Goal: Task Accomplishment & Management: Use online tool/utility

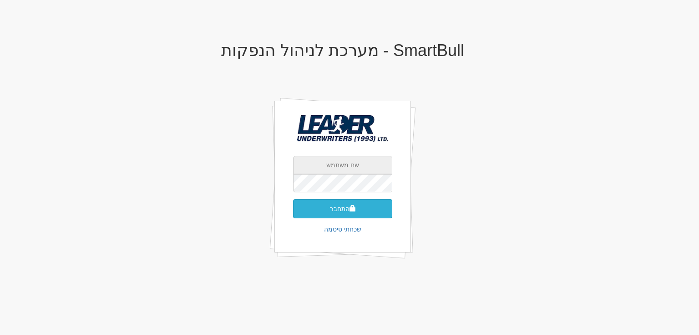
type input "[EMAIL_ADDRESS][DOMAIN_NAME]"
click at [346, 207] on button "התחבר" at bounding box center [342, 208] width 99 height 19
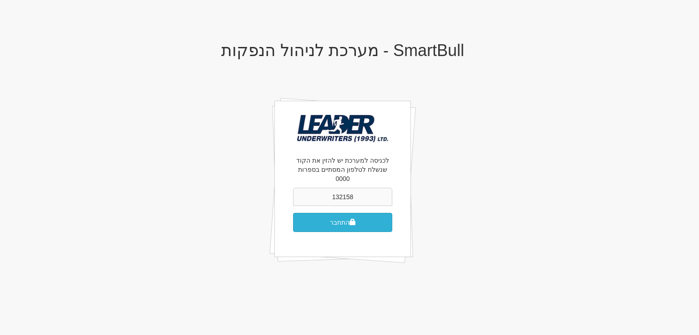
type input "132158"
click at [342, 213] on button "התחבר" at bounding box center [342, 222] width 99 height 19
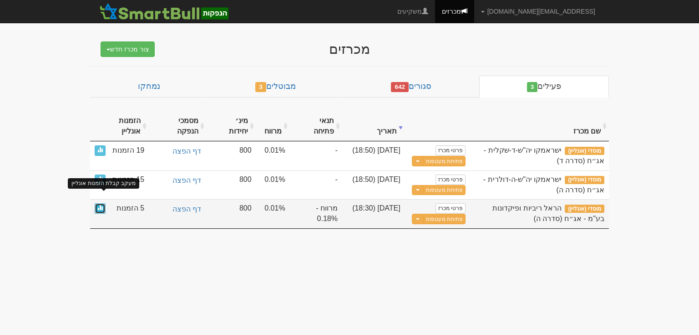
click at [101, 204] on span at bounding box center [99, 206] width 5 height 5
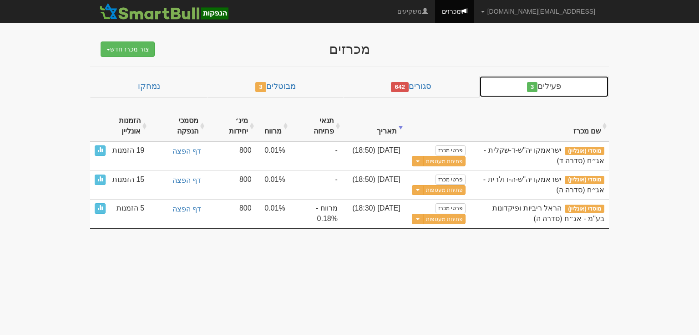
click at [546, 86] on link "פעילים 3" at bounding box center [544, 87] width 130 height 22
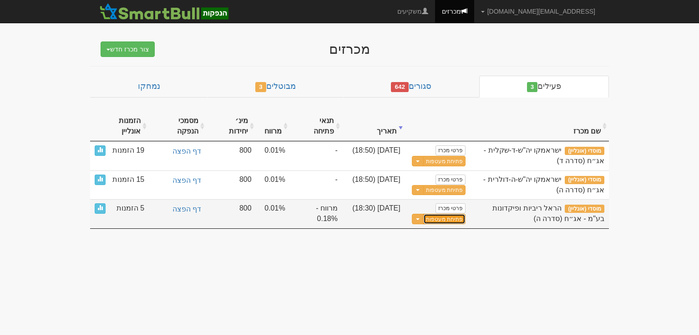
click at [449, 214] on button "פתיחת מעטפות" at bounding box center [444, 219] width 42 height 10
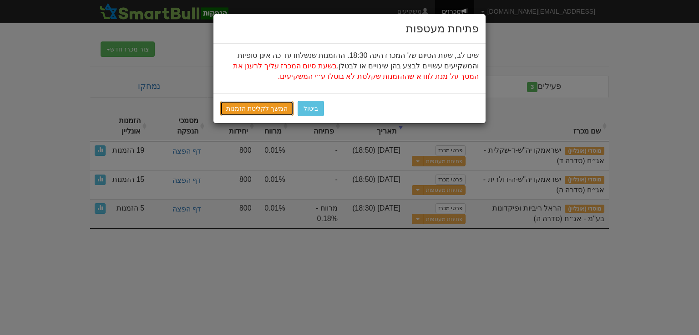
click at [243, 111] on link "המשך לקליטת הזמנות" at bounding box center [256, 108] width 73 height 15
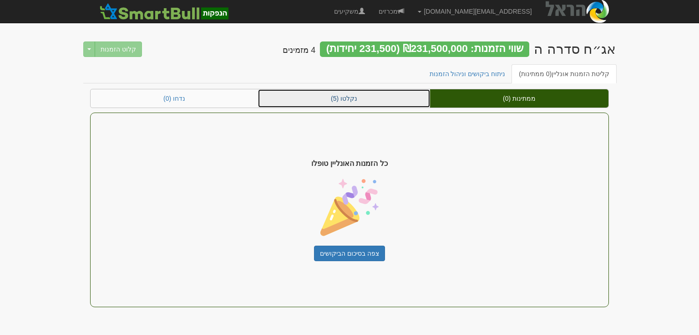
click at [343, 99] on link "נקלטו (5)" at bounding box center [344, 98] width 172 height 18
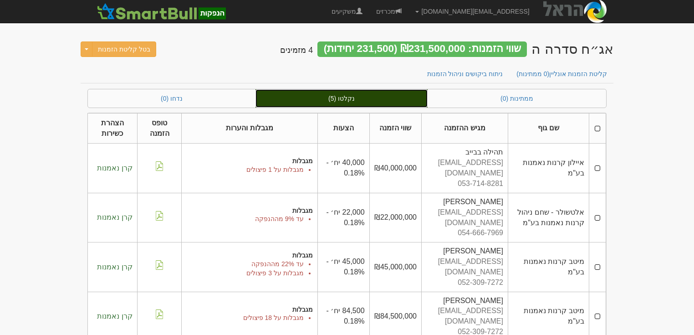
click at [350, 97] on link "נקלטו (5)" at bounding box center [341, 98] width 172 height 18
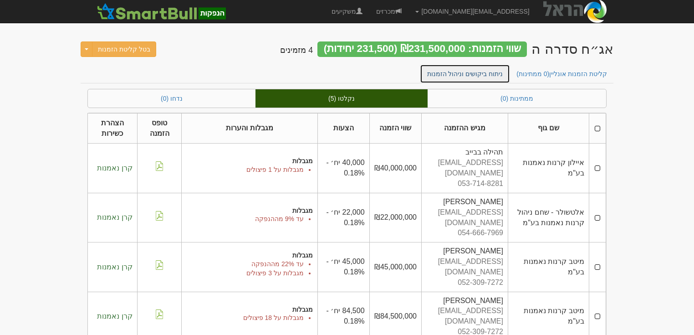
click at [478, 74] on link "ניתוח ביקושים וניהול הזמנות" at bounding box center [465, 73] width 91 height 19
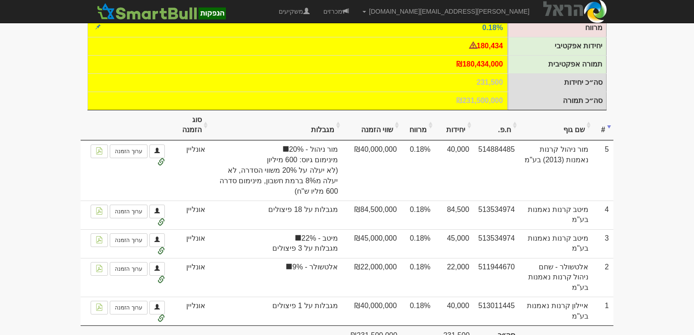
scroll to position [165, 0]
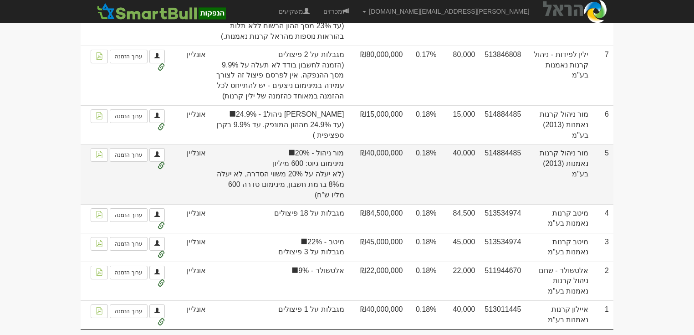
scroll to position [323, 0]
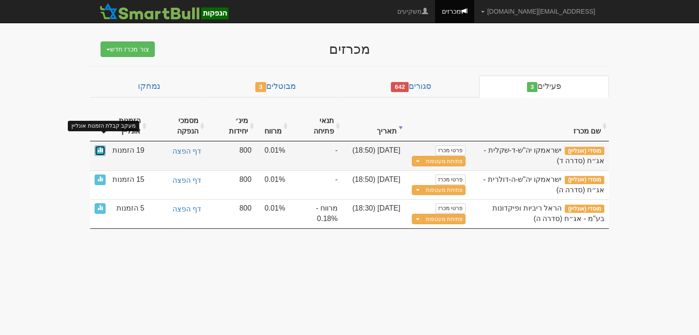
click at [100, 145] on link at bounding box center [100, 150] width 11 height 10
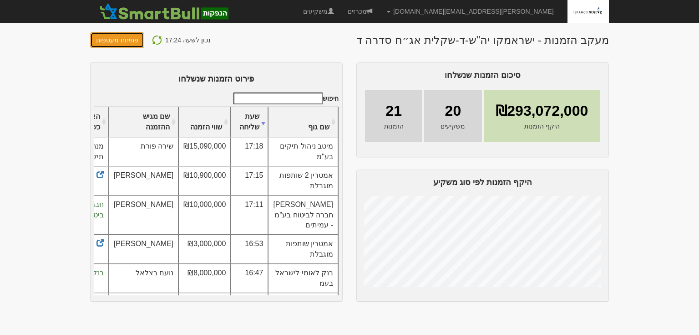
click at [113, 40] on button "פתיחת מעטפות" at bounding box center [117, 39] width 54 height 15
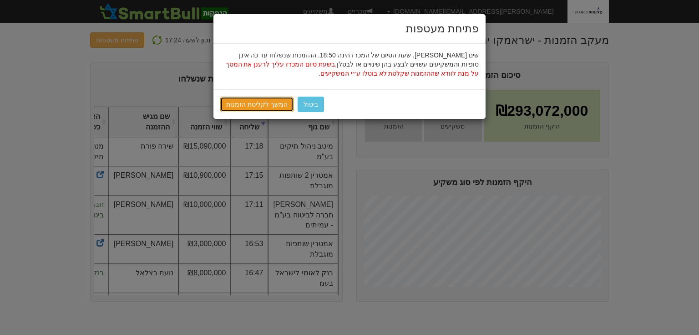
click at [263, 103] on link "המשך לקליטת הזמנות" at bounding box center [256, 104] width 73 height 15
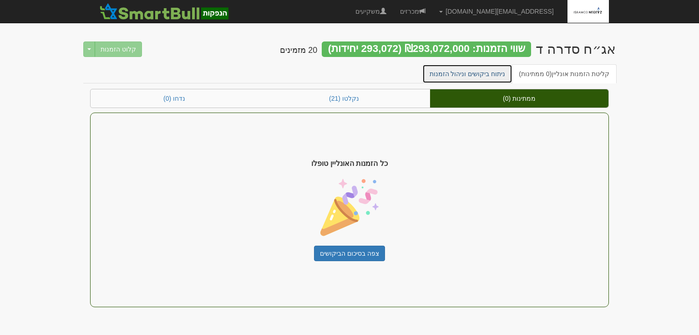
click at [477, 73] on link "ניתוח ביקושים וניהול הזמנות" at bounding box center [468, 73] width 91 height 19
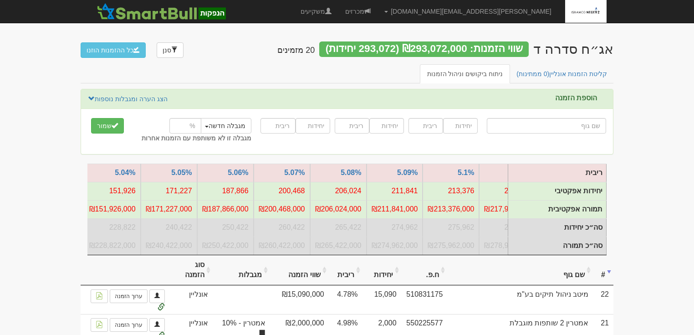
scroll to position [0, -143]
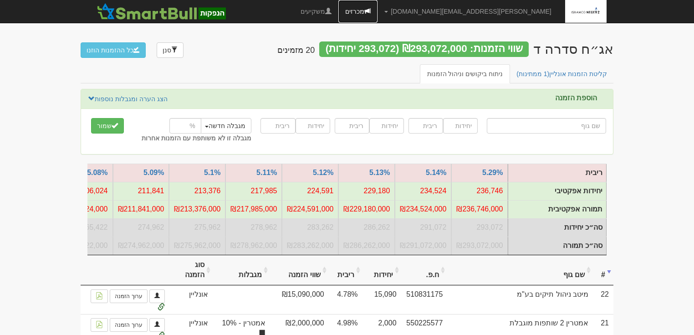
click at [377, 9] on link "מכרזים" at bounding box center [357, 11] width 39 height 23
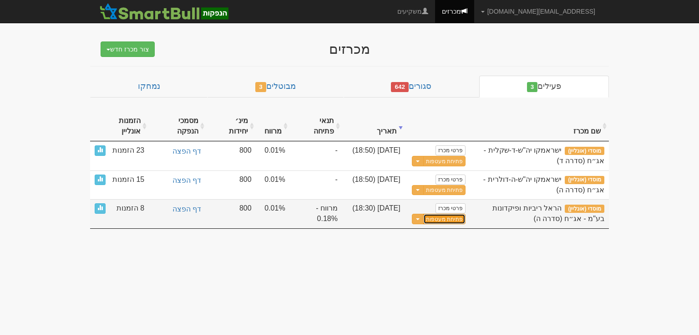
click at [441, 214] on button "פתיחת מעטפות" at bounding box center [444, 219] width 42 height 10
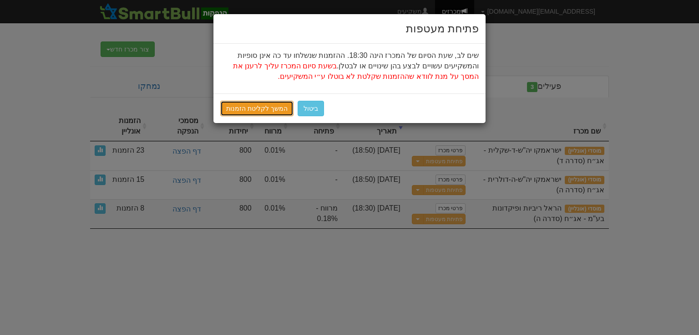
click at [258, 109] on link "המשך לקליטת הזמנות" at bounding box center [256, 108] width 73 height 15
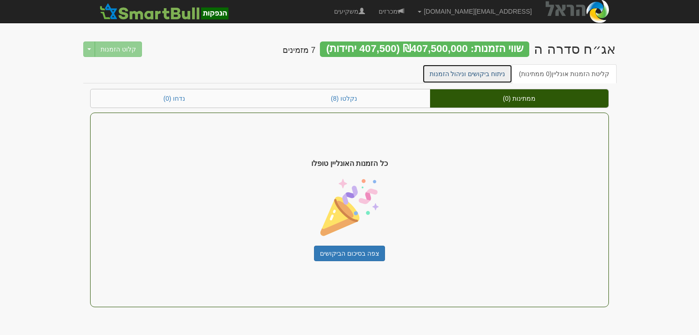
click at [494, 75] on link "ניתוח ביקושים וניהול הזמנות" at bounding box center [468, 73] width 91 height 19
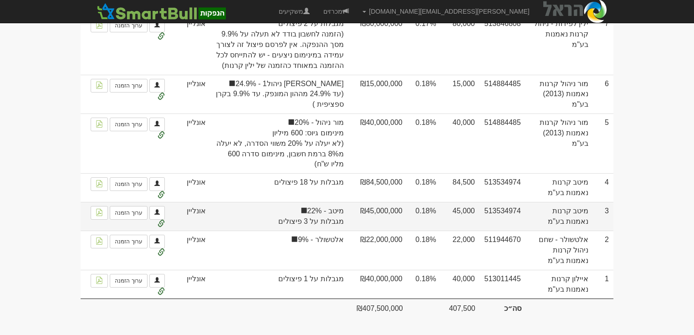
scroll to position [352, 0]
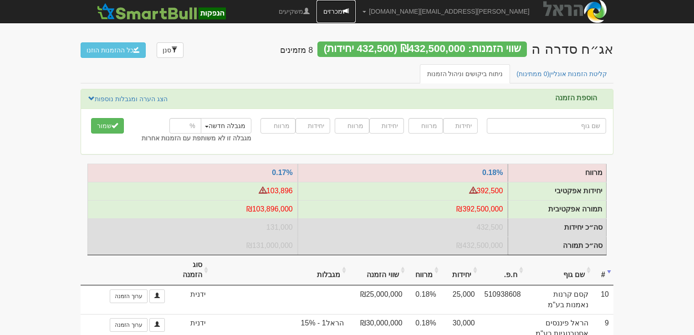
click at [356, 12] on link "מכרזים" at bounding box center [335, 11] width 39 height 23
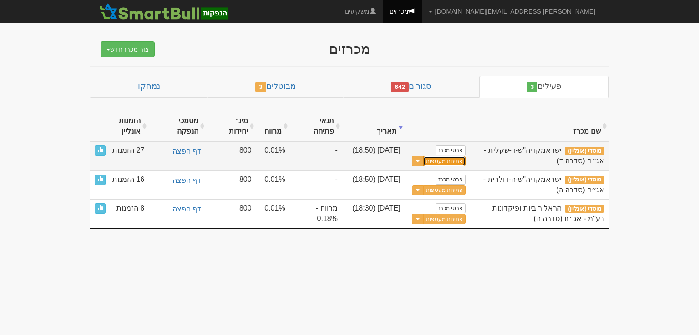
click at [445, 156] on button "פתיחת מעטפות" at bounding box center [444, 161] width 42 height 10
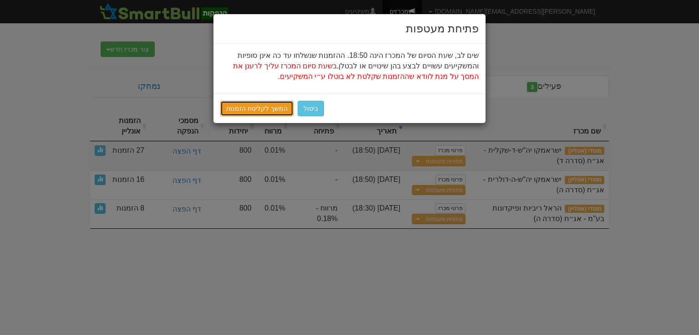
click at [271, 107] on link "המשך לקליטת הזמנות" at bounding box center [256, 108] width 73 height 15
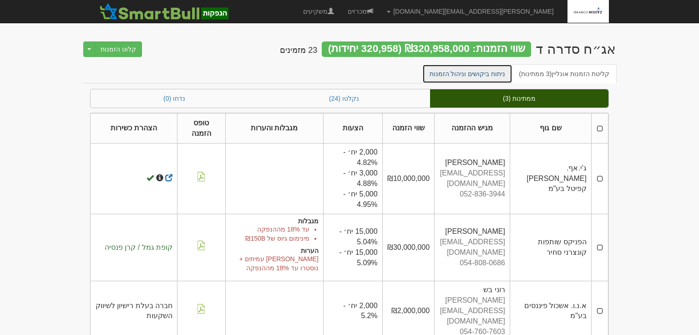
click at [492, 73] on link "ניתוח ביקושים וניהול הזמנות" at bounding box center [468, 73] width 91 height 19
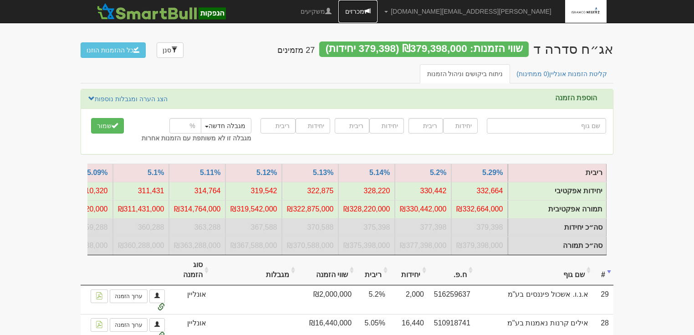
click at [377, 9] on link "מכרזים" at bounding box center [357, 11] width 39 height 23
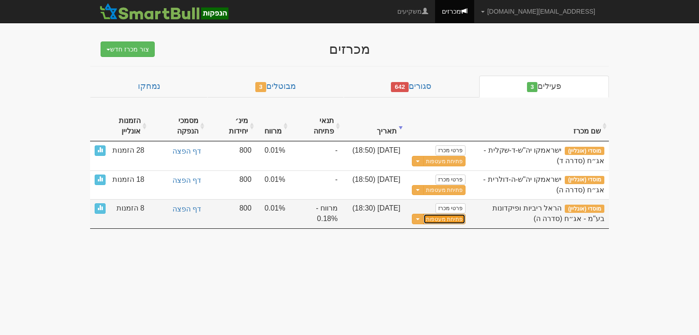
click at [434, 214] on button "פתיחת מעטפות" at bounding box center [444, 219] width 42 height 10
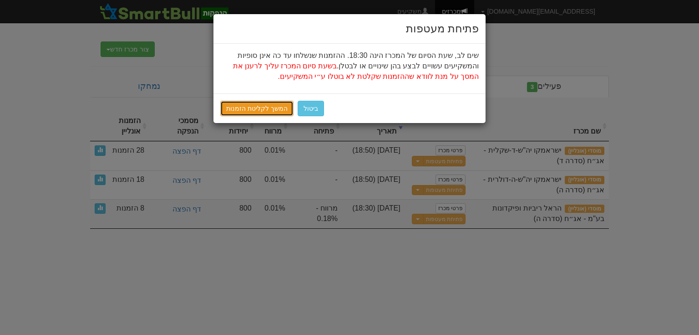
click at [267, 103] on link "המשך לקליטת הזמנות" at bounding box center [256, 108] width 73 height 15
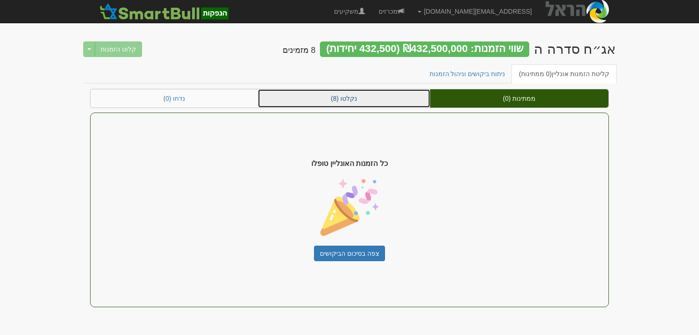
click at [352, 98] on link "נקלטו (8)" at bounding box center [344, 98] width 172 height 18
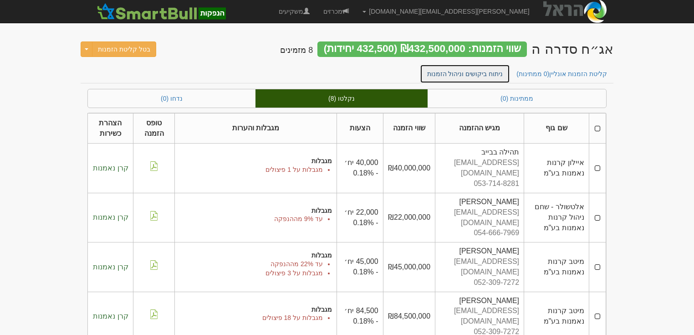
click at [491, 74] on link "ניתוח ביקושים וניהול הזמנות" at bounding box center [465, 73] width 91 height 19
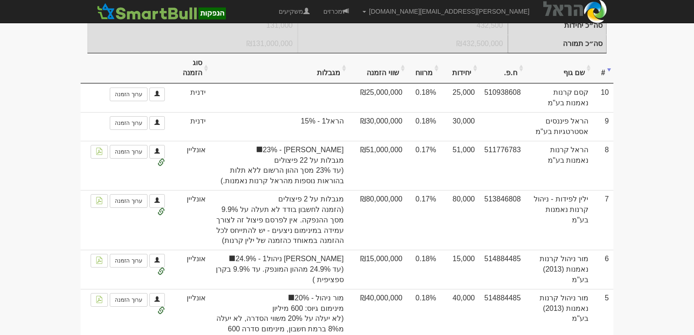
scroll to position [219, 0]
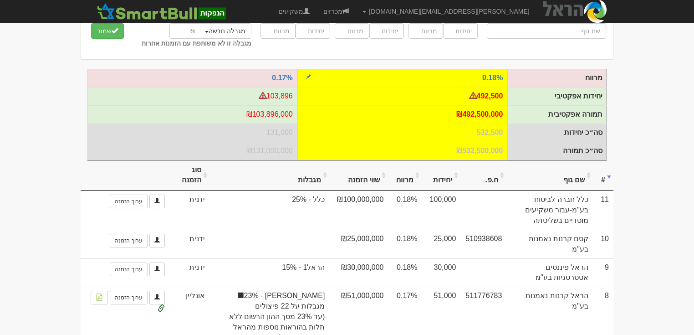
scroll to position [109, 0]
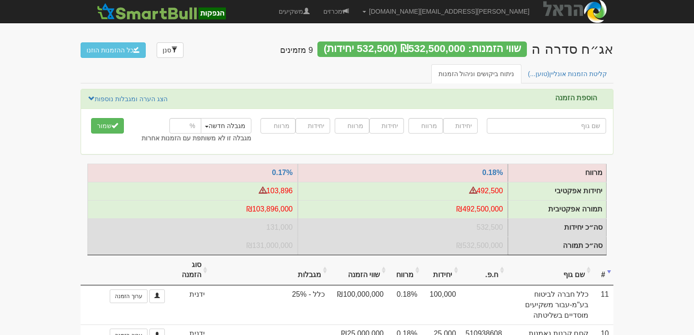
scroll to position [109, 0]
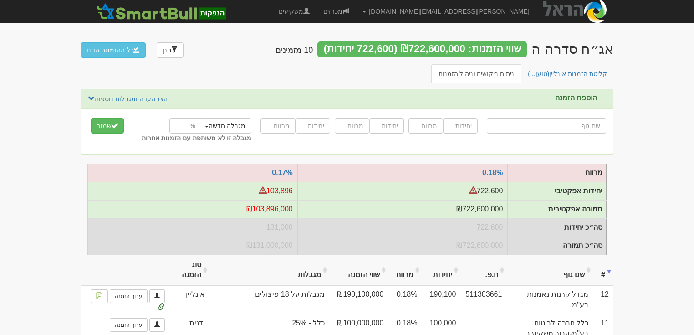
scroll to position [109, 0]
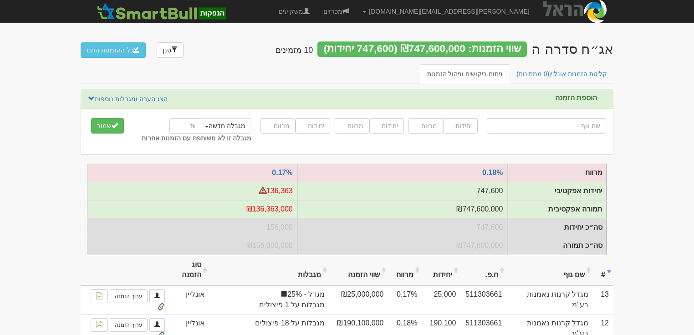
click at [409, 32] on div "אג״ח סדרה ה שווי הזמנות: ₪747,600,000 (747,600 יחידות) 10 מזמינים סנן כל ההזמנו…" at bounding box center [347, 48] width 533 height 32
click at [356, 9] on link "מכרזים" at bounding box center [335, 11] width 39 height 23
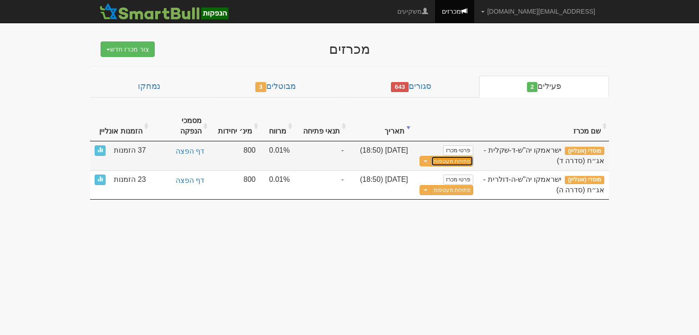
click at [453, 156] on button "פתיחת מעטפות" at bounding box center [452, 161] width 42 height 10
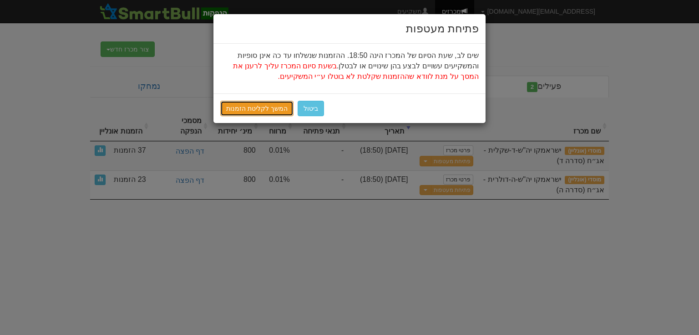
click at [255, 105] on link "המשך לקליטת הזמנות" at bounding box center [256, 108] width 73 height 15
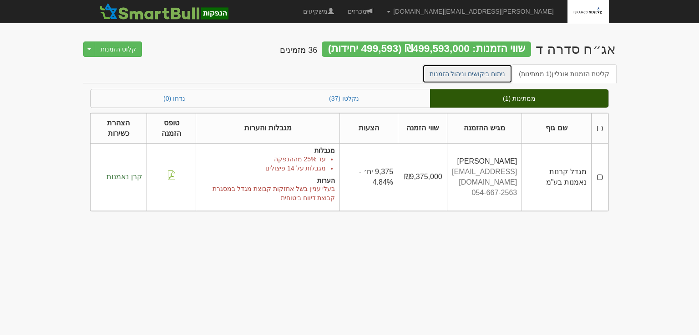
click at [492, 75] on link "ניתוח ביקושים וניהול הזמנות" at bounding box center [468, 73] width 91 height 19
click at [493, 74] on link "ניתוח ביקושים וניהול הזמנות" at bounding box center [468, 73] width 91 height 19
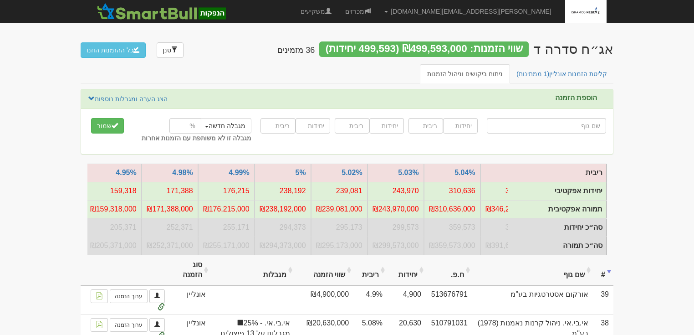
scroll to position [0, -691]
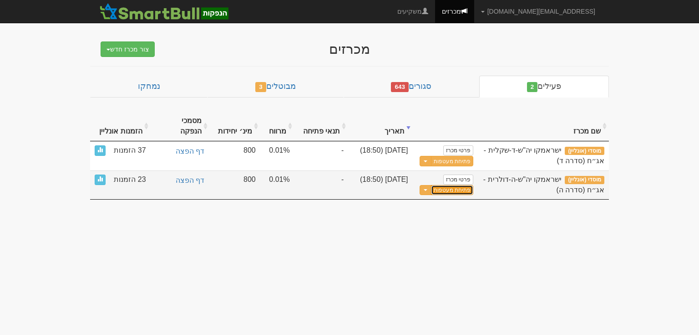
click at [447, 185] on button "פתיחת מעטפות" at bounding box center [452, 190] width 42 height 10
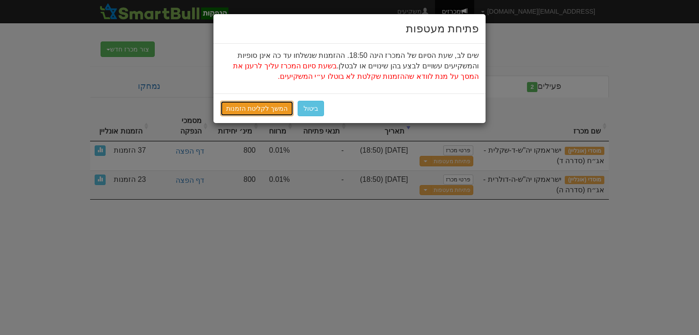
click at [269, 109] on link "המשך לקליטת הזמנות" at bounding box center [256, 108] width 73 height 15
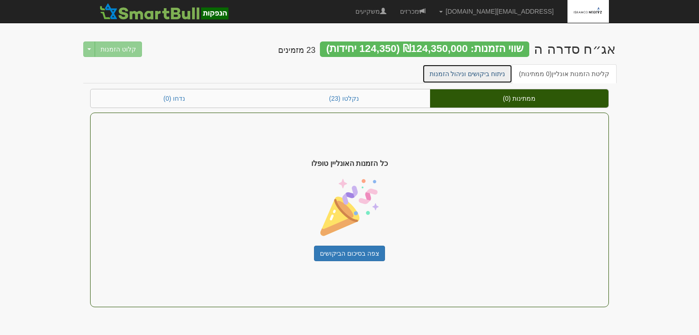
click at [486, 74] on link "ניתוח ביקושים וניהול הזמנות" at bounding box center [468, 73] width 91 height 19
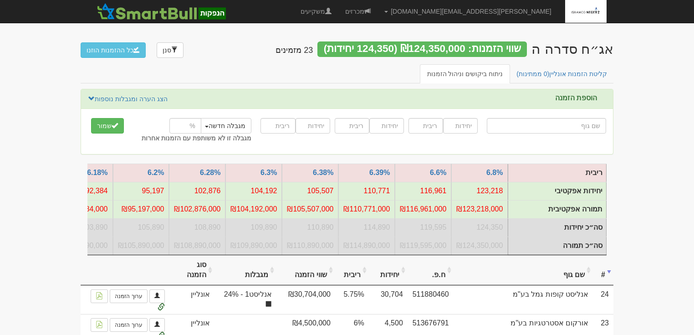
drag, startPoint x: 432, startPoint y: 259, endPoint x: 422, endPoint y: 259, distance: 10.0
click at [422, 259] on th "ח.פ." at bounding box center [431, 270] width 46 height 31
click at [377, 12] on link "מכרזים" at bounding box center [357, 11] width 39 height 23
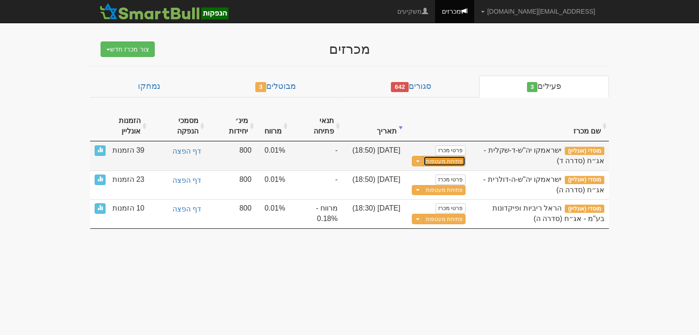
click at [449, 156] on button "פתיחת מעטפות" at bounding box center [444, 161] width 42 height 10
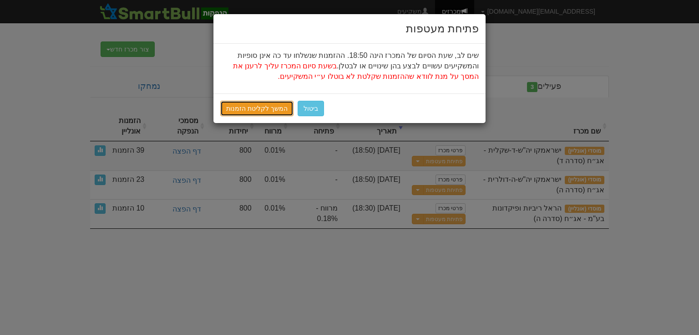
click at [253, 107] on link "המשך לקליטת הזמנות" at bounding box center [256, 108] width 73 height 15
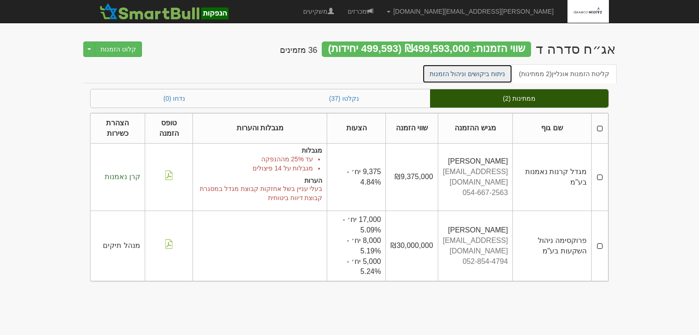
click at [472, 72] on link "ניתוח ביקושים וניהול הזמנות" at bounding box center [468, 73] width 91 height 19
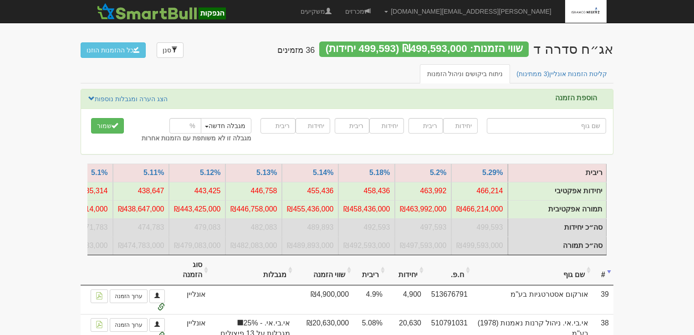
scroll to position [0, -367]
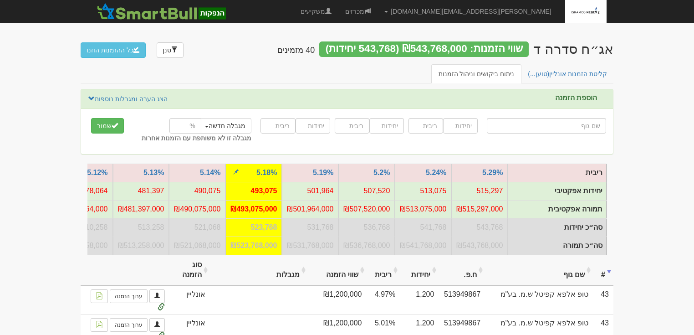
click at [274, 253] on td "₪523,768,000" at bounding box center [253, 245] width 56 height 18
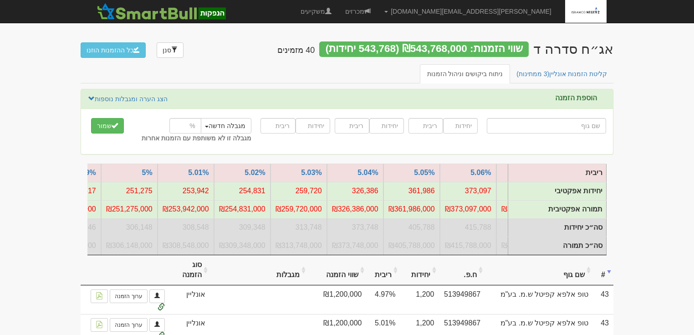
scroll to position [0, -718]
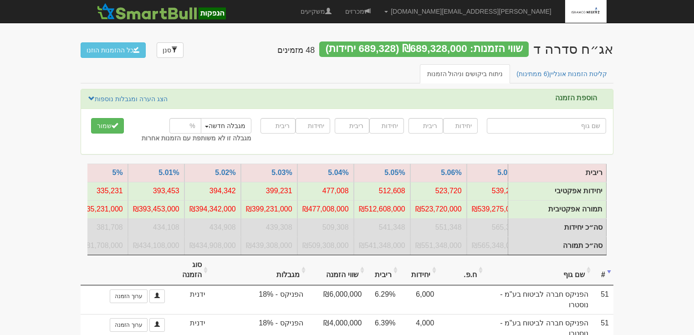
scroll to position [0, -807]
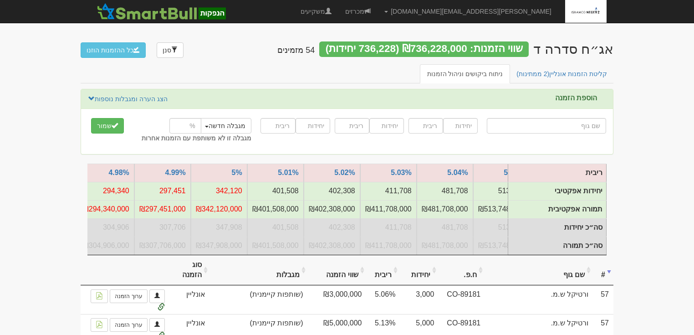
scroll to position [0, -977]
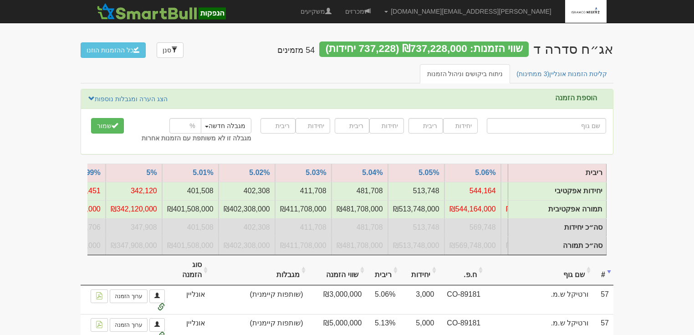
scroll to position [0, -849]
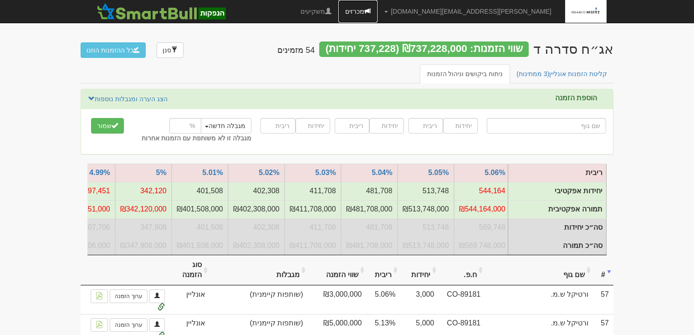
click at [377, 10] on link "מכרזים" at bounding box center [357, 11] width 39 height 23
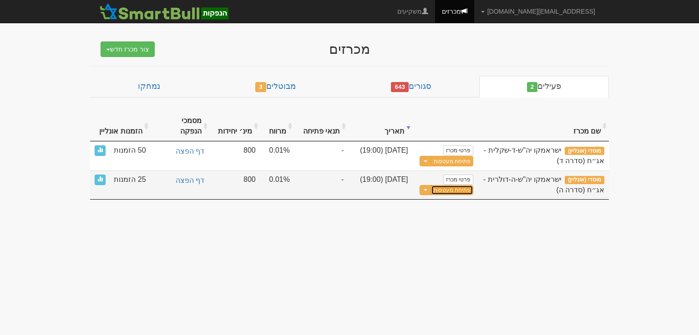
click at [445, 185] on button "פתיחת מעטפות" at bounding box center [452, 190] width 42 height 10
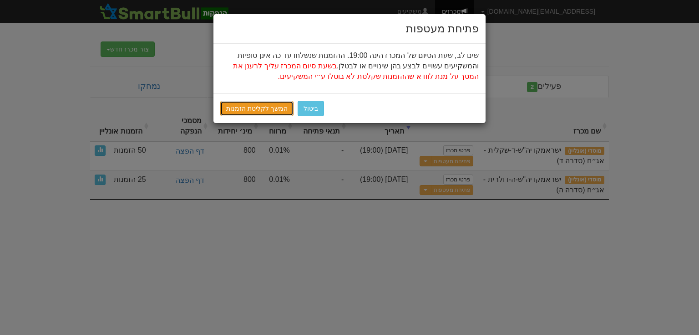
click at [243, 110] on link "המשך לקליטת הזמנות" at bounding box center [256, 108] width 73 height 15
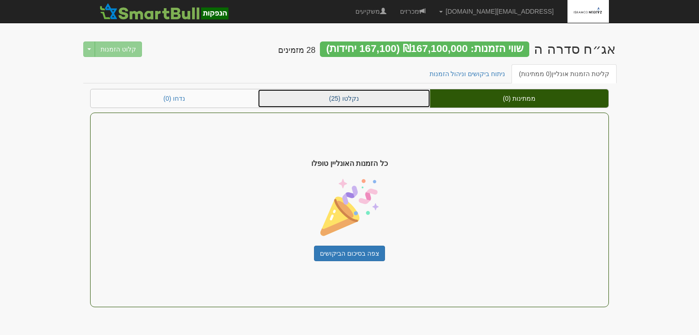
click at [353, 98] on link "נקלטו (25)" at bounding box center [344, 98] width 172 height 18
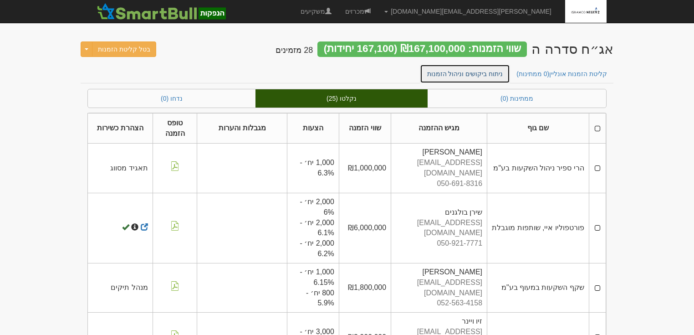
click at [487, 74] on link "ניתוח ביקושים וניהול הזמנות" at bounding box center [465, 73] width 91 height 19
click at [480, 72] on link "ניתוח ביקושים וניהול הזמנות" at bounding box center [465, 73] width 91 height 19
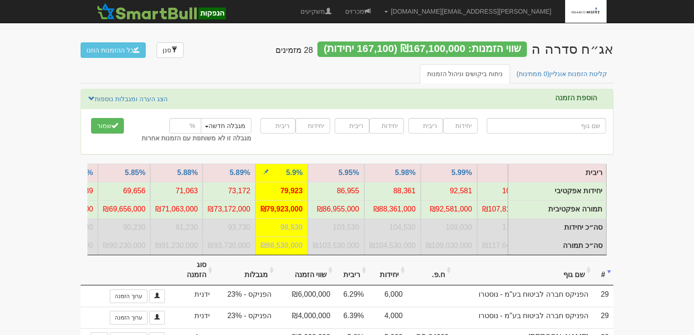
scroll to position [0, -704]
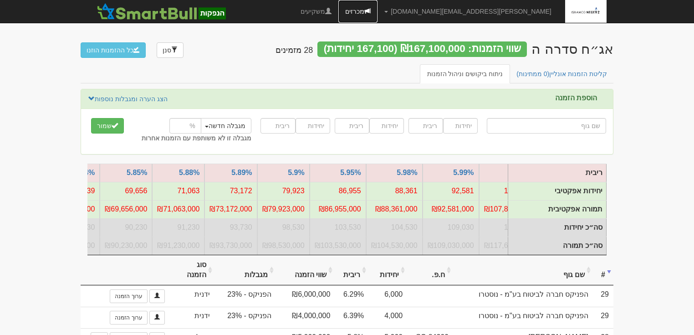
click at [377, 13] on link "מכרזים" at bounding box center [357, 11] width 39 height 23
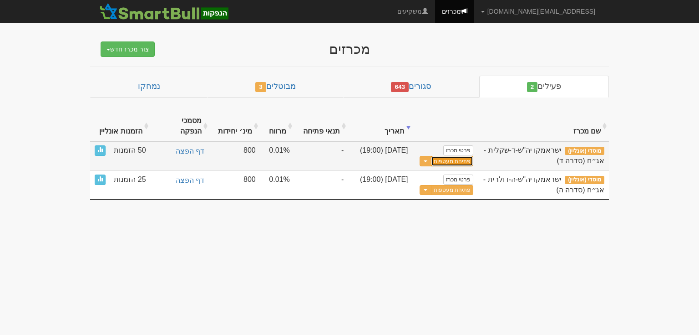
click at [450, 156] on button "פתיחת מעטפות" at bounding box center [452, 161] width 42 height 10
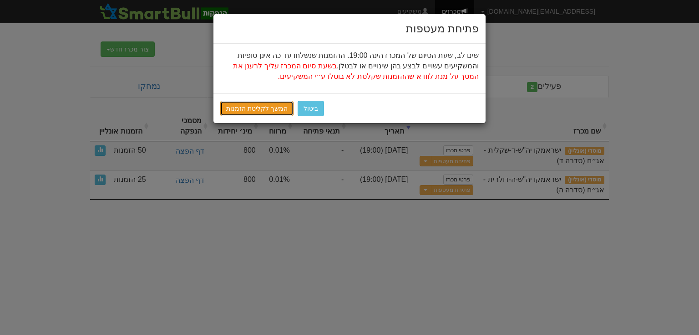
click at [259, 108] on link "המשך לקליטת הזמנות" at bounding box center [256, 108] width 73 height 15
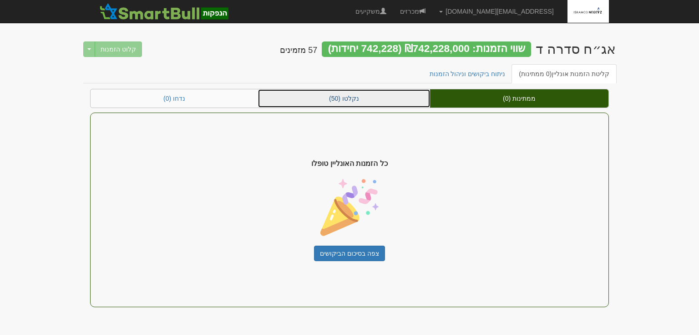
click at [352, 92] on link "נקלטו (50)" at bounding box center [344, 98] width 172 height 18
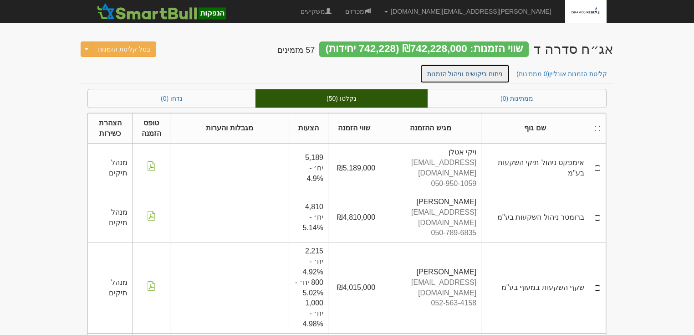
click at [479, 75] on link "ניתוח ביקושים וניהול הזמנות" at bounding box center [465, 73] width 91 height 19
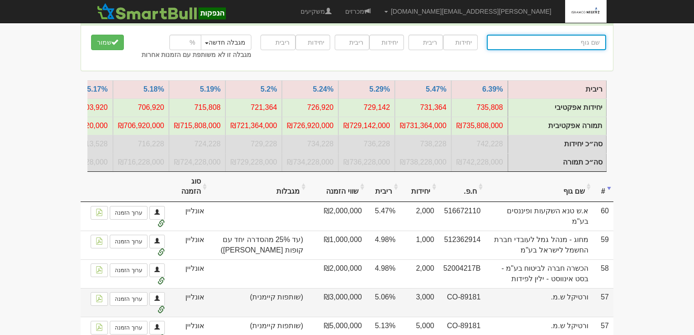
scroll to position [219, 0]
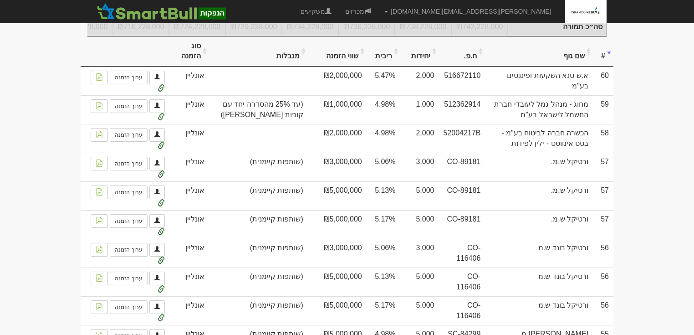
click at [387, 61] on th "ריבית" at bounding box center [384, 51] width 34 height 31
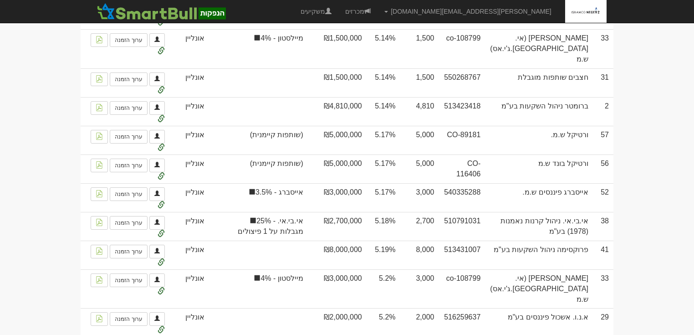
scroll to position [2781, 0]
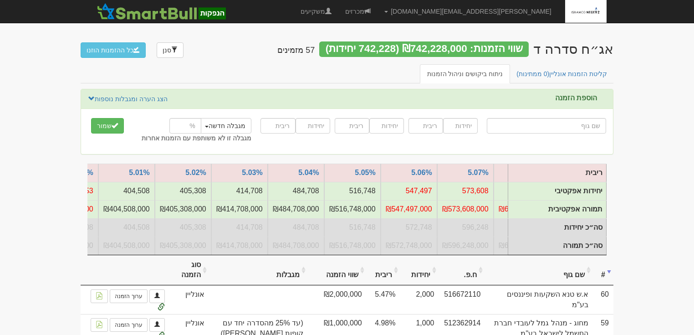
scroll to position [0, -834]
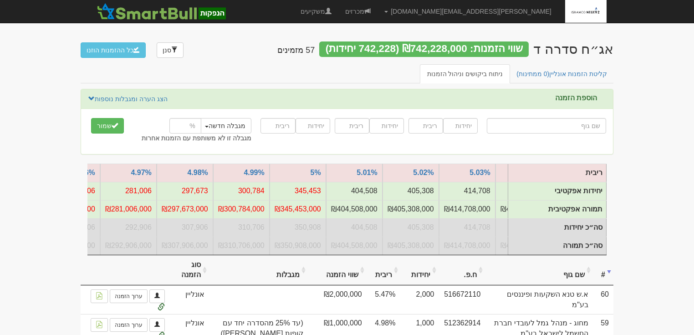
scroll to position [0, -1056]
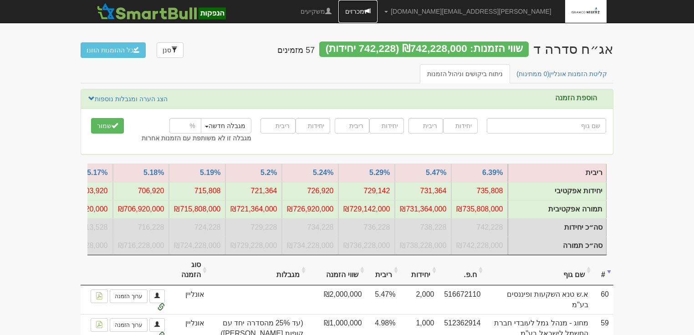
click at [371, 9] on span at bounding box center [367, 11] width 6 height 6
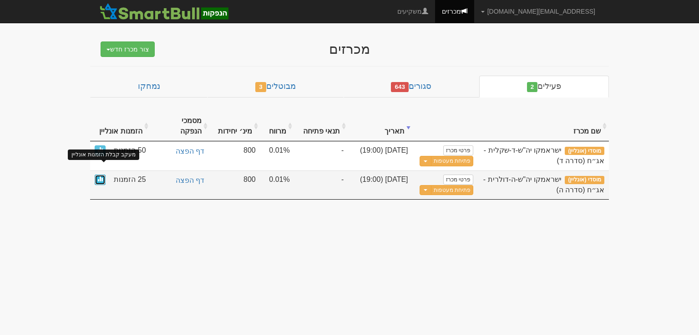
click at [98, 176] on span at bounding box center [99, 178] width 5 height 5
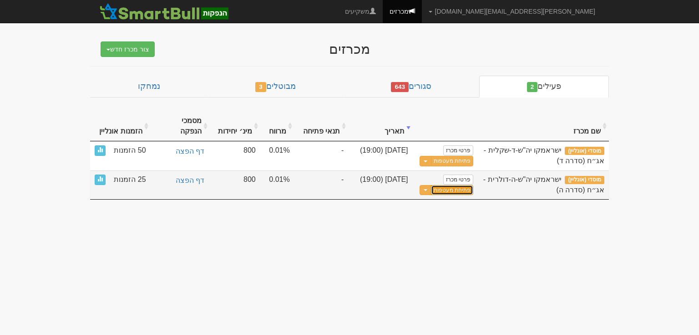
click at [459, 185] on link "פתיחת מעטפות" at bounding box center [452, 190] width 42 height 10
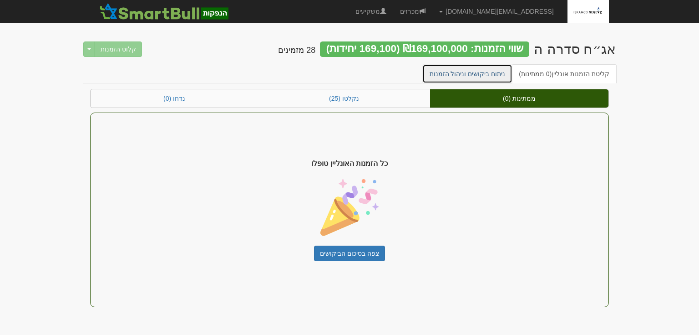
click at [452, 76] on link "ניתוח ביקושים וניהול הזמנות" at bounding box center [468, 73] width 91 height 19
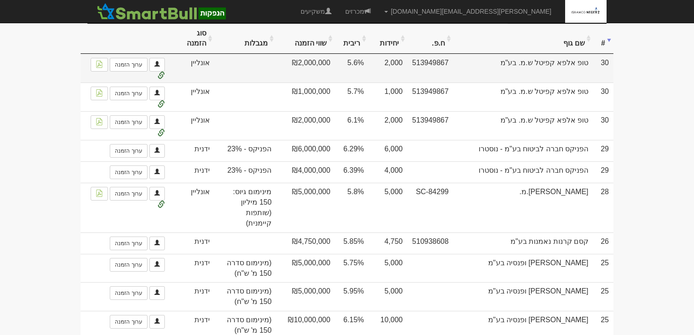
scroll to position [219, 0]
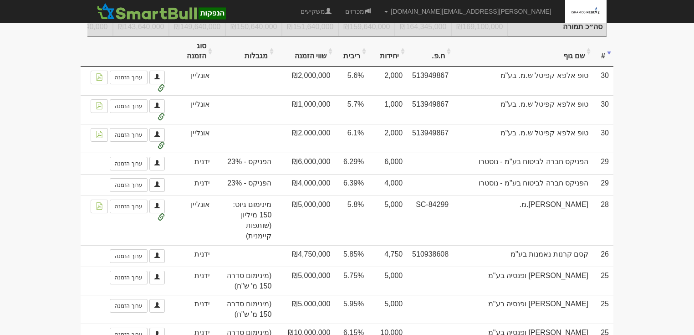
click at [354, 61] on th "ריבית" at bounding box center [352, 51] width 34 height 31
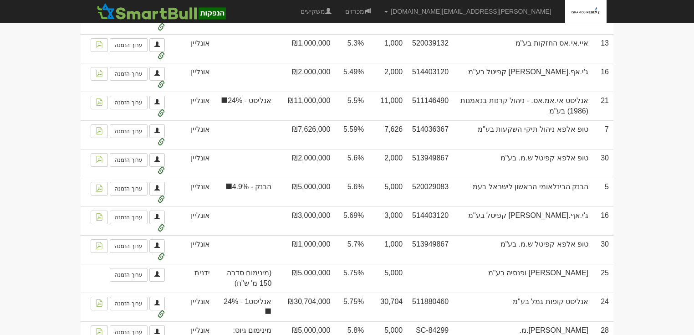
scroll to position [171, 0]
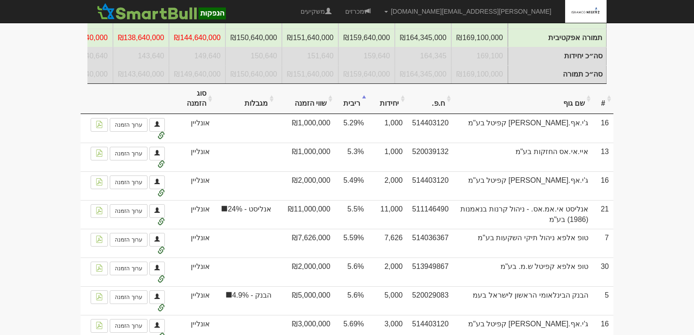
click at [568, 107] on th "שם גוף" at bounding box center [523, 99] width 140 height 31
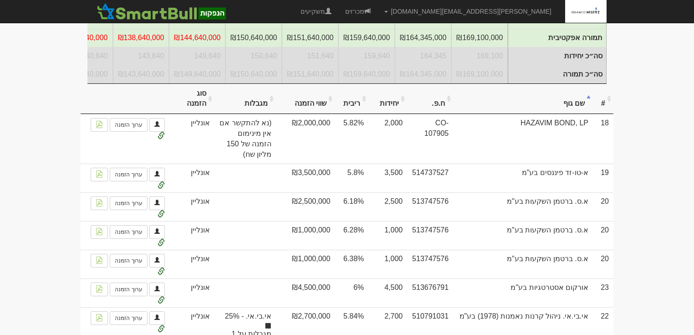
click at [568, 107] on th "שם גוף" at bounding box center [523, 99] width 140 height 31
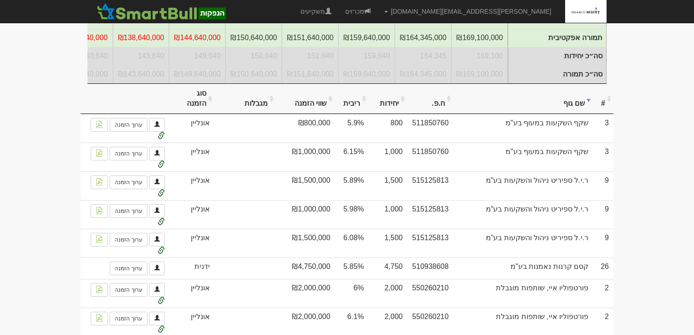
click at [576, 107] on th "שם גוף" at bounding box center [523, 99] width 140 height 31
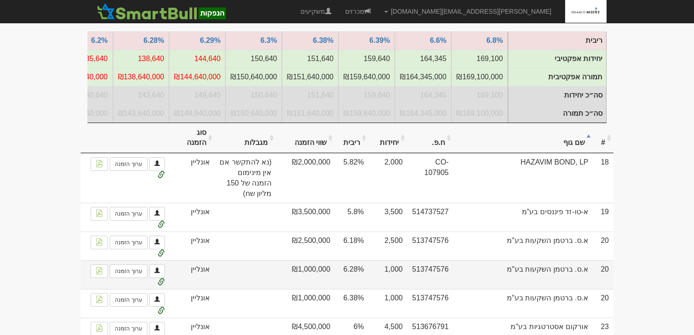
scroll to position [182, 0]
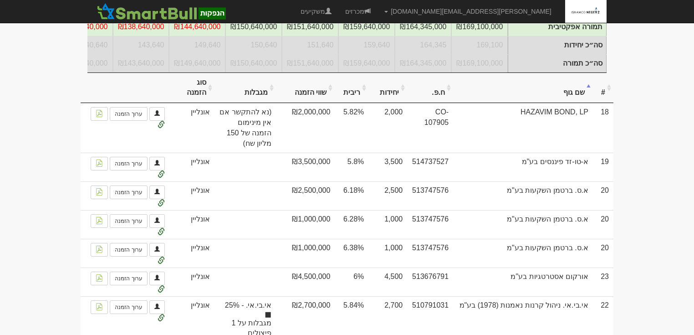
click at [602, 98] on th "#" at bounding box center [603, 88] width 20 height 31
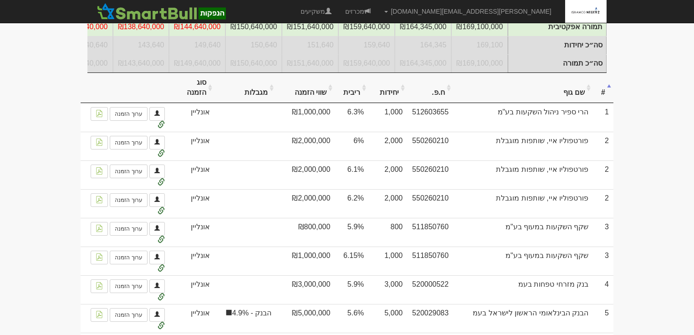
click at [602, 98] on th "#" at bounding box center [603, 88] width 20 height 31
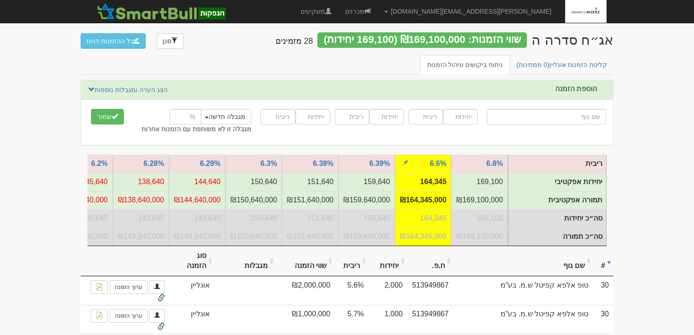
scroll to position [0, 0]
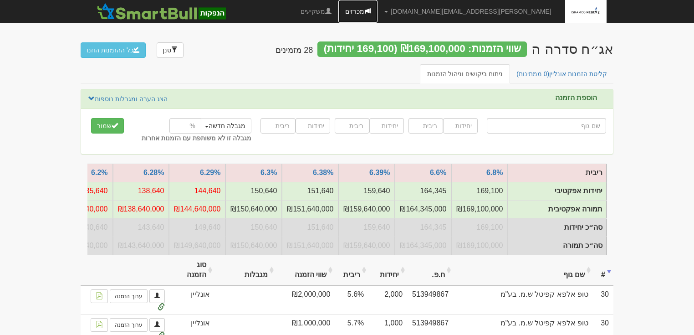
click at [377, 11] on link "מכרזים" at bounding box center [357, 11] width 39 height 23
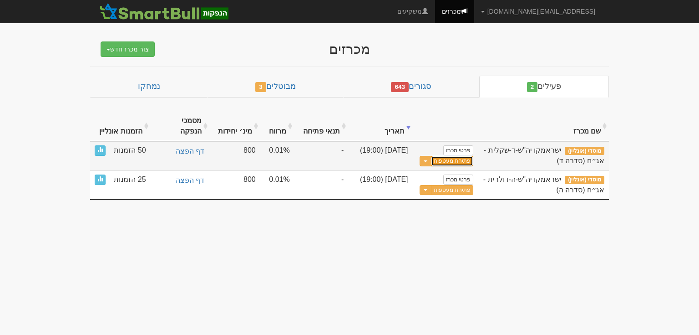
click at [454, 156] on link "פתיחת מעטפות" at bounding box center [452, 161] width 42 height 10
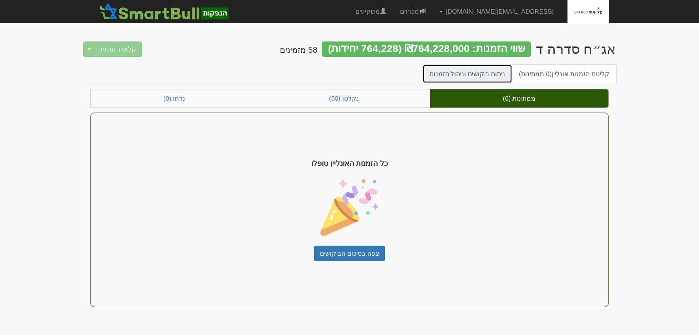
click at [470, 72] on link "ניתוח ביקושים וניהול הזמנות" at bounding box center [468, 73] width 91 height 19
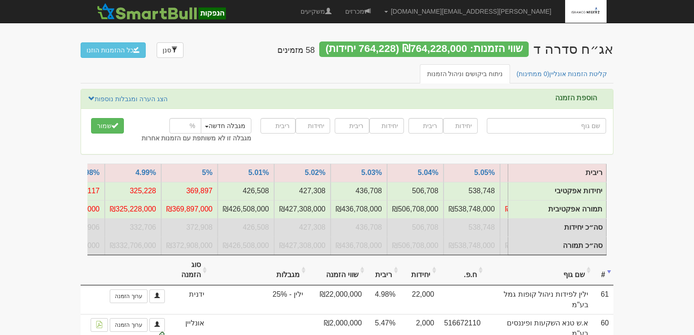
click at [364, 76] on ul "קליטת הזמנות אונליין (0 ממתינות) ניתוח ביקושים וניהול הזמנות" at bounding box center [347, 73] width 533 height 19
click at [475, 31] on div at bounding box center [347, 28] width 533 height 10
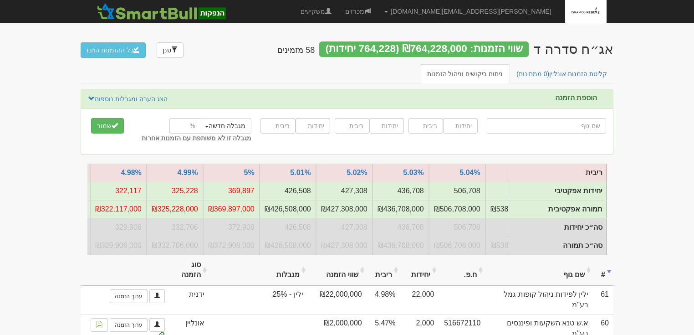
scroll to position [0, -1017]
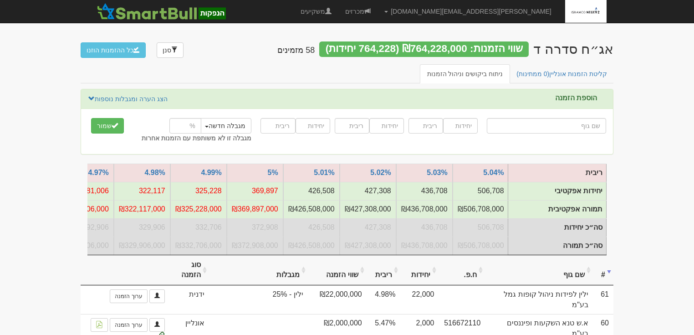
click at [296, 81] on ul "קליטת הזמנות אונליין (0 ממתינות) ניתוח ביקושים וניהול הזמנות" at bounding box center [347, 73] width 533 height 19
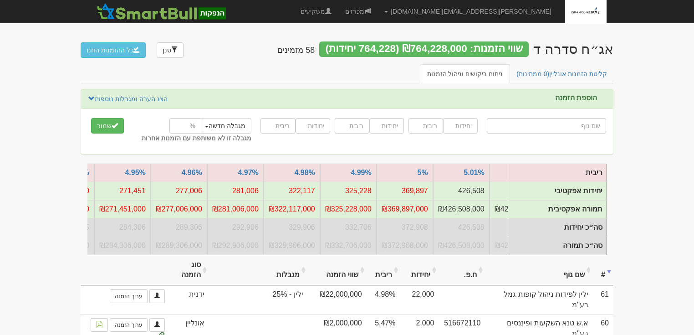
scroll to position [0, -1160]
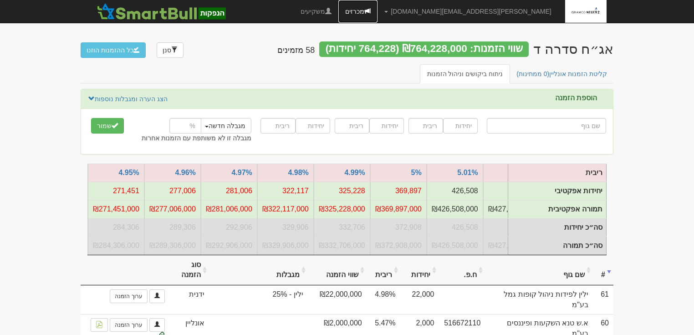
click at [377, 11] on link "מכרזים" at bounding box center [357, 11] width 39 height 23
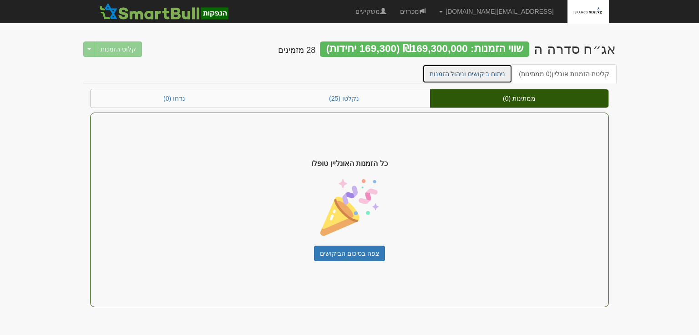
click at [468, 72] on link "ניתוח ביקושים וניהול הזמנות" at bounding box center [468, 73] width 91 height 19
click at [469, 73] on link "ניתוח ביקושים וניהול הזמנות" at bounding box center [468, 73] width 91 height 19
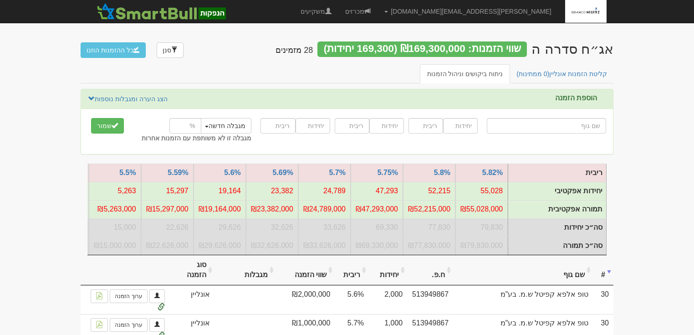
scroll to position [0, -1202]
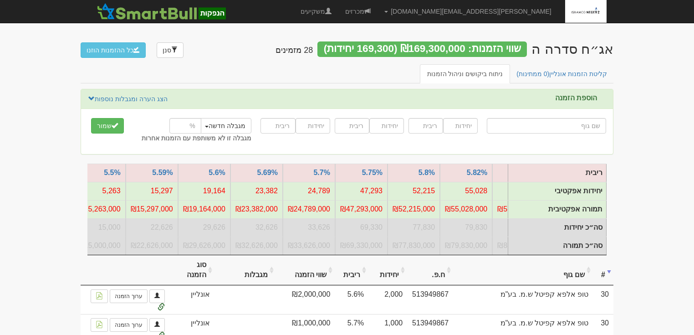
click at [505, 259] on th "שם גוף" at bounding box center [523, 270] width 140 height 31
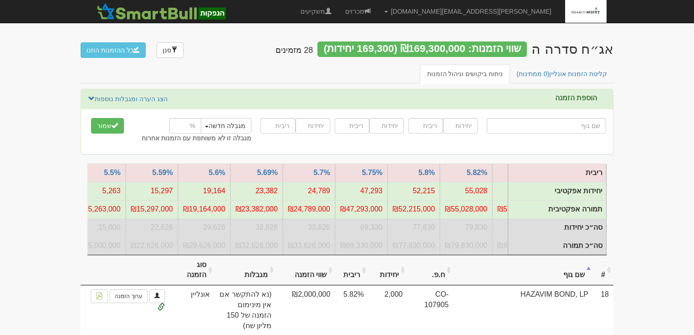
click at [505, 259] on th "שם גוף" at bounding box center [523, 270] width 140 height 31
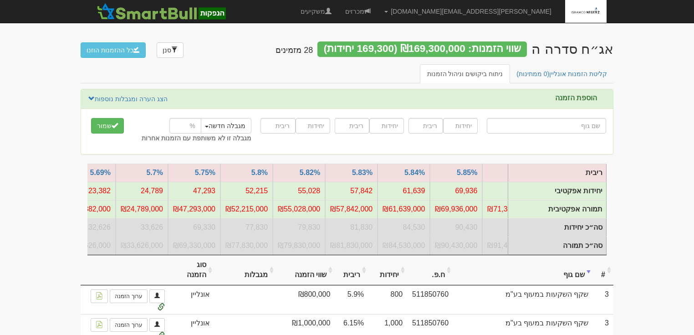
scroll to position [0, -1044]
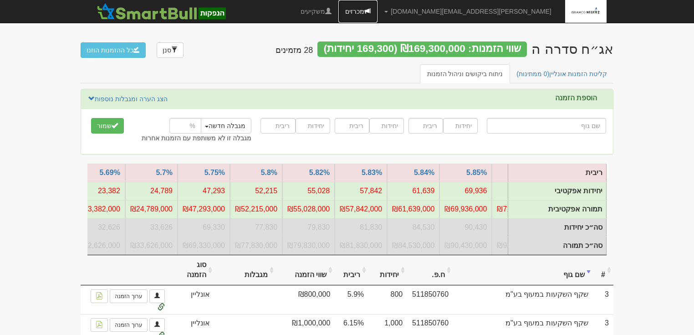
click at [377, 10] on link "מכרזים" at bounding box center [357, 11] width 39 height 23
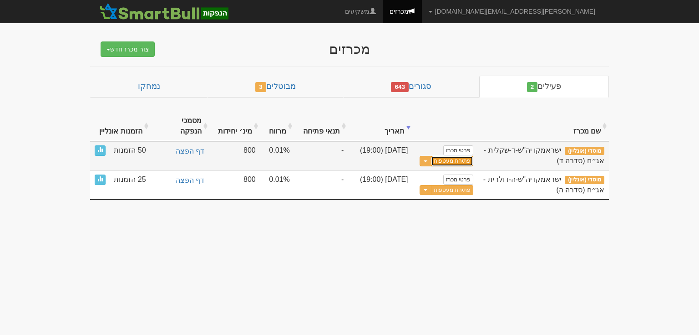
click at [446, 156] on link "פתיחת מעטפות" at bounding box center [452, 161] width 42 height 10
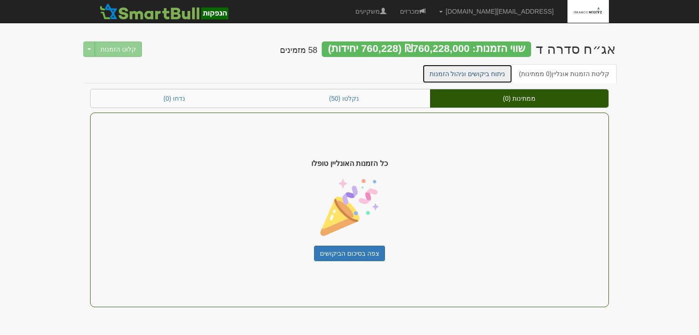
click at [477, 73] on link "ניתוח ביקושים וניהול הזמנות" at bounding box center [468, 73] width 91 height 19
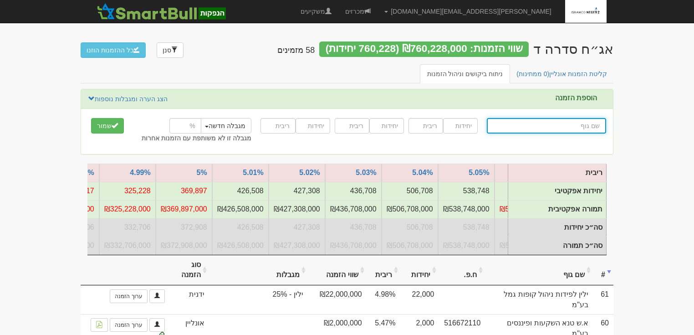
scroll to position [0, -892]
